Goal: Obtain resource: Obtain resource

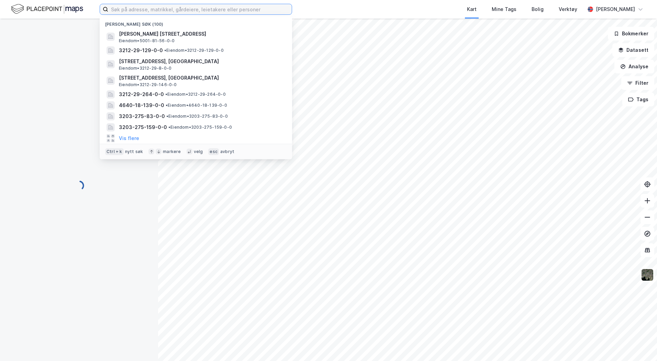
click at [145, 13] on input at bounding box center [199, 9] width 183 height 10
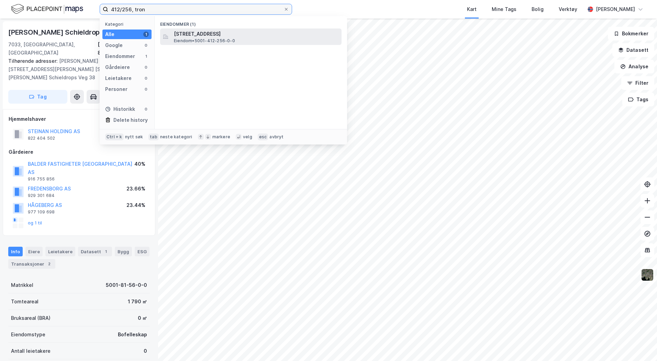
type input "412/256, tron"
click at [209, 41] on span "Eiendom • 5001-412-256-0-0" at bounding box center [204, 40] width 61 height 5
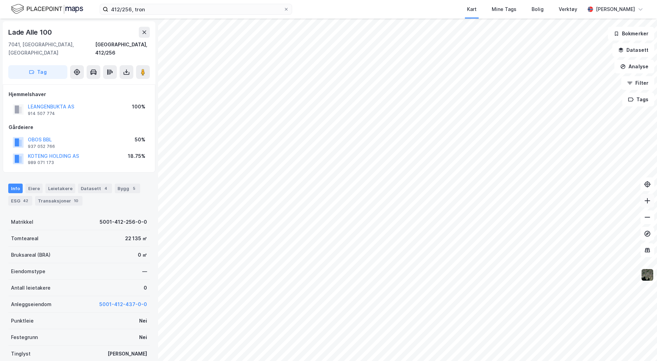
click at [646, 203] on icon at bounding box center [647, 201] width 7 height 7
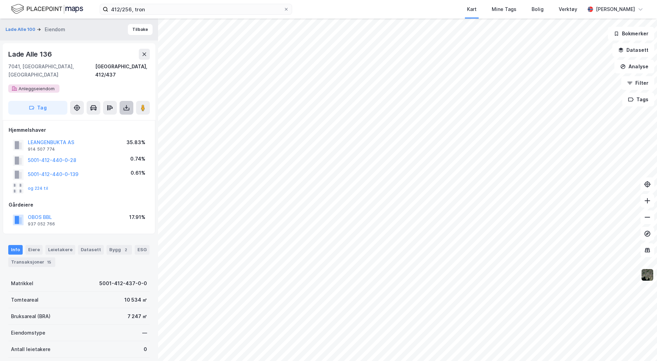
click at [125, 104] on icon at bounding box center [126, 107] width 7 height 7
click at [98, 119] on div "Last ned grunnbok" at bounding box center [92, 121] width 40 height 5
click at [97, 119] on div "Last ned grunnbok" at bounding box center [92, 121] width 40 height 5
